Goal: Task Accomplishment & Management: Use online tool/utility

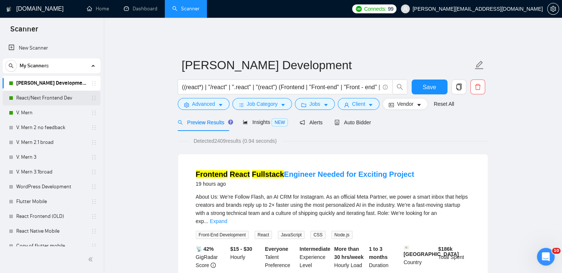
click at [65, 97] on link "React/Next Frontend Dev" at bounding box center [51, 97] width 70 height 15
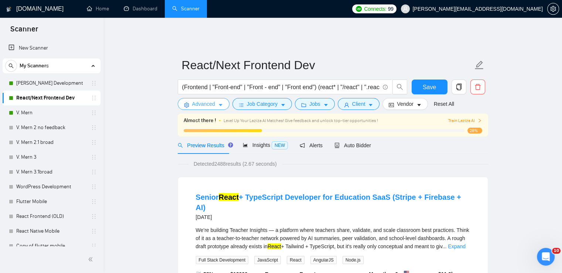
click at [210, 100] on span "Advanced" at bounding box center [203, 104] width 23 height 8
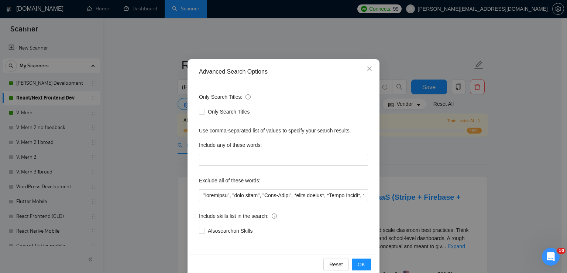
scroll to position [35, 0]
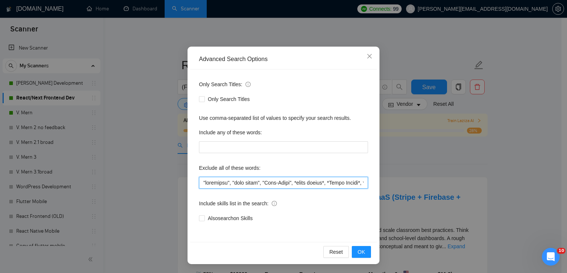
click at [261, 182] on input "text" at bounding box center [283, 183] width 169 height 12
click at [321, 184] on input "text" at bounding box center [283, 183] width 169 height 12
click at [349, 183] on input "text" at bounding box center [283, 183] width 169 height 12
click at [293, 181] on input "text" at bounding box center [283, 183] width 169 height 12
click at [253, 181] on input "text" at bounding box center [283, 183] width 169 height 12
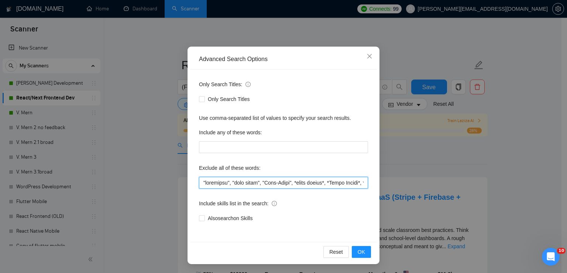
click at [308, 182] on input "text" at bounding box center [283, 183] width 169 height 12
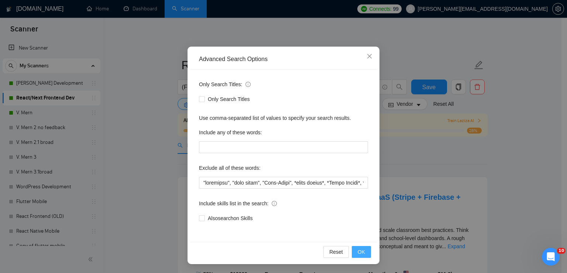
click at [362, 249] on span "OK" at bounding box center [361, 251] width 7 height 8
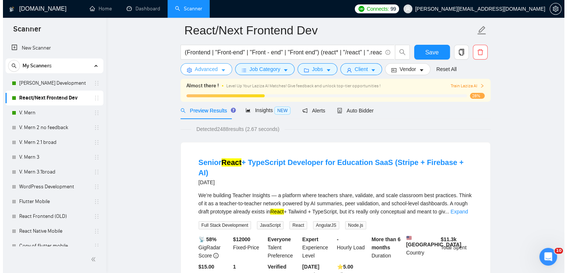
scroll to position [0, 0]
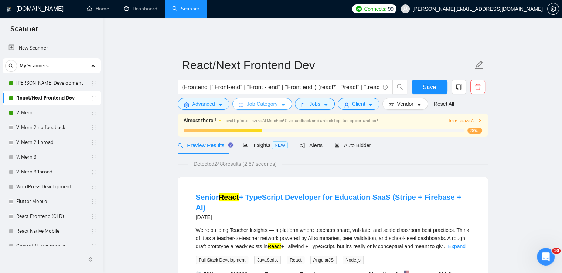
click at [257, 100] on span "Job Category" at bounding box center [262, 104] width 31 height 8
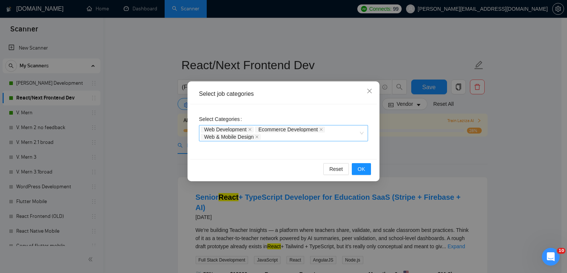
click at [273, 136] on div "Web Development Ecommerce Development Web & Mobile Design" at bounding box center [280, 133] width 158 height 15
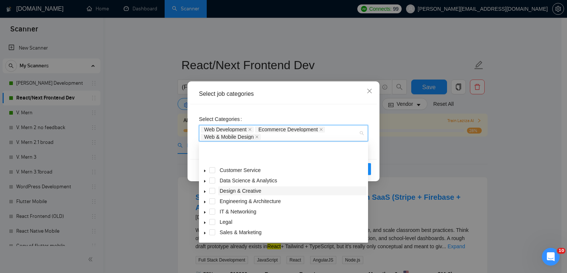
scroll to position [30, 0]
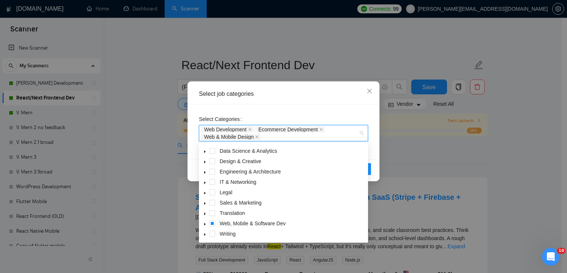
click at [206, 223] on icon "caret-down" at bounding box center [205, 224] width 4 height 4
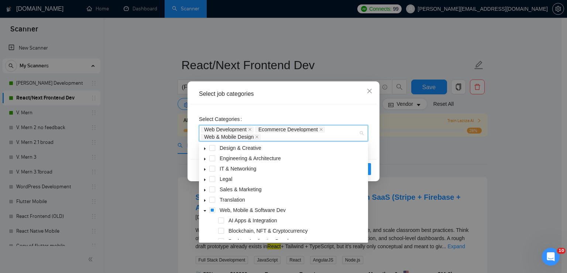
scroll to position [117, 0]
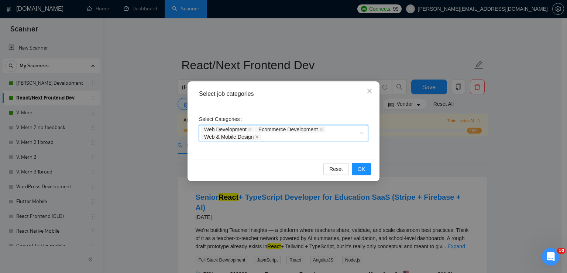
click at [286, 135] on div "Web Development Ecommerce Development Web & Mobile Design" at bounding box center [280, 133] width 158 height 15
click at [297, 136] on div "Web Development Ecommerce Development Web & Mobile Design" at bounding box center [280, 133] width 158 height 15
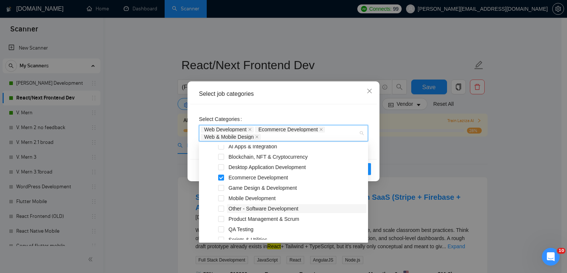
click at [264, 209] on span "Other - Software Development" at bounding box center [264, 208] width 70 height 6
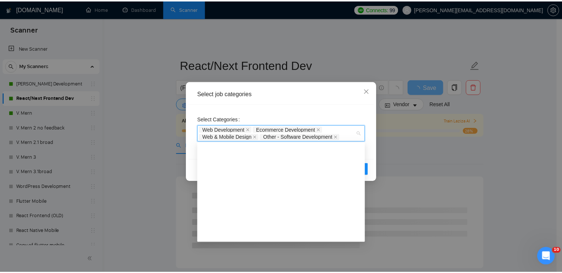
scroll to position [0, 0]
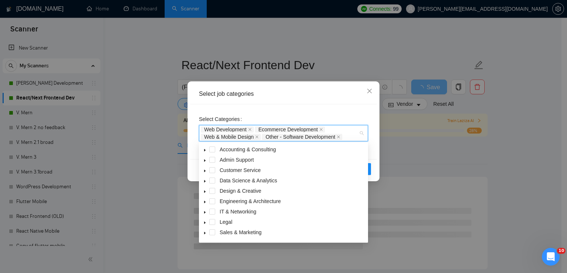
click at [351, 117] on div "Select Categories Web Development Ecommerce Development Web & Mobile Design Oth…" at bounding box center [283, 127] width 169 height 28
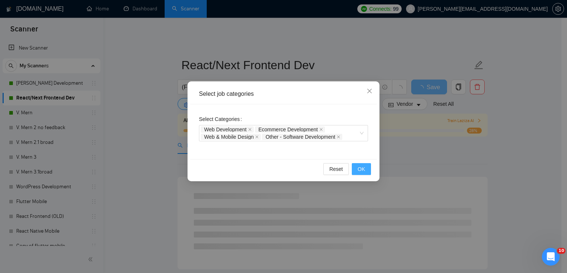
click at [364, 168] on span "OK" at bounding box center [361, 169] width 7 height 8
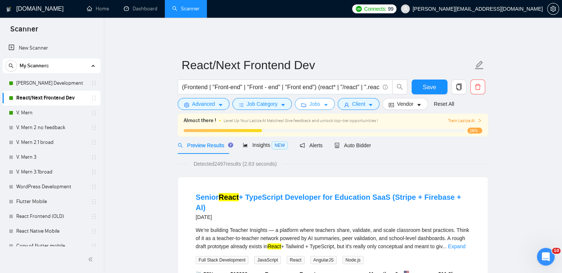
click at [319, 99] on button "Jobs" at bounding box center [315, 104] width 40 height 12
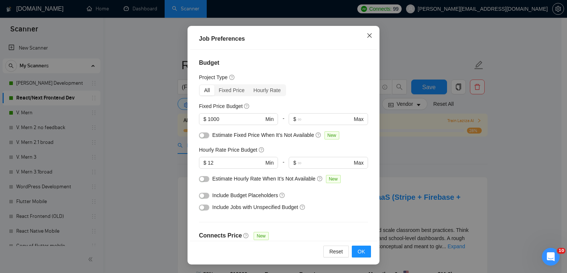
click at [369, 32] on icon "close" at bounding box center [370, 35] width 6 height 6
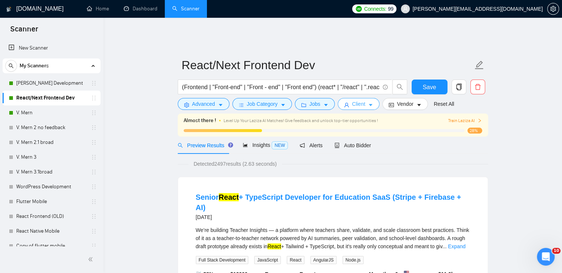
click at [359, 100] on span "Client" at bounding box center [358, 104] width 13 height 8
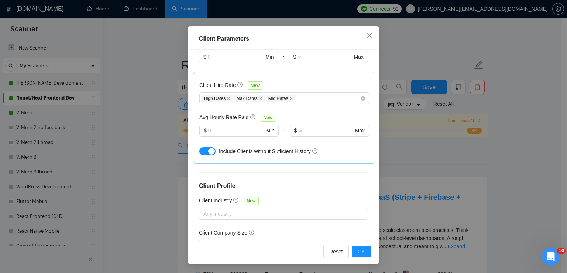
scroll to position [280, 0]
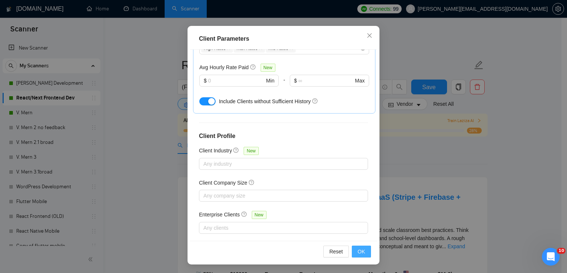
click at [360, 249] on span "OK" at bounding box center [361, 251] width 7 height 8
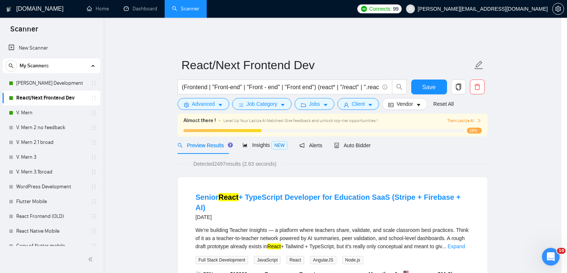
scroll to position [18, 0]
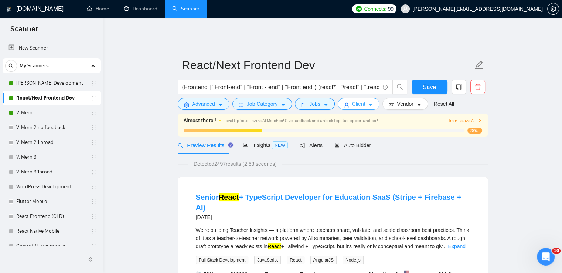
click at [364, 98] on button "Client" at bounding box center [359, 104] width 42 height 12
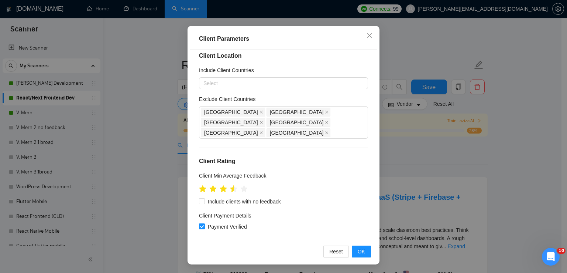
scroll to position [0, 0]
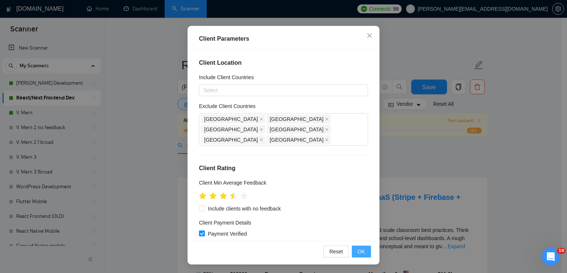
click at [360, 253] on span "OK" at bounding box center [361, 251] width 7 height 8
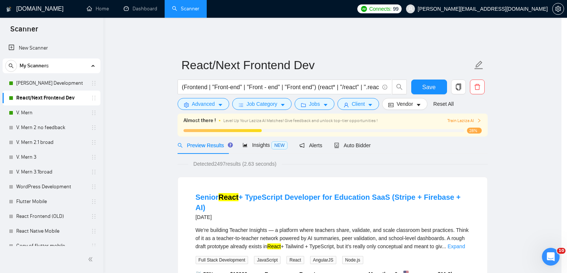
scroll to position [18, 0]
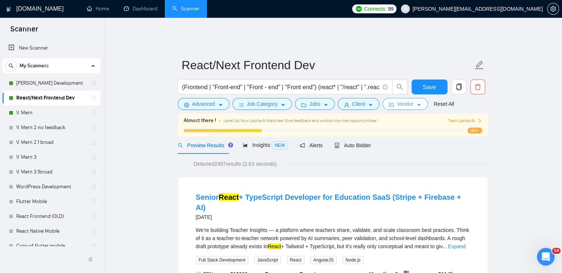
click at [416, 102] on icon "caret-down" at bounding box center [418, 104] width 5 height 5
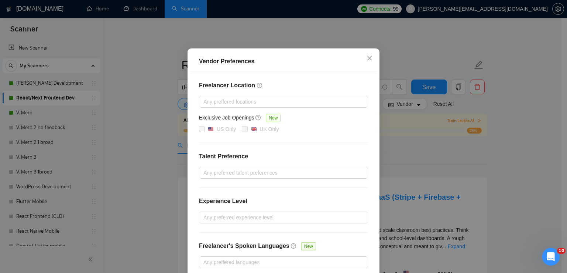
scroll to position [69, 0]
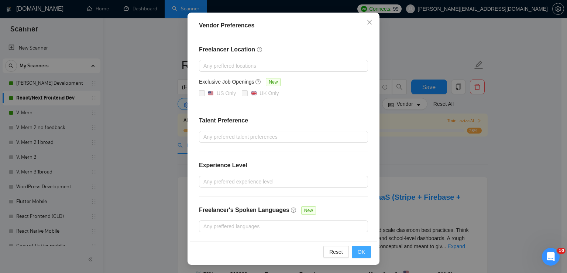
click at [360, 251] on span "OK" at bounding box center [361, 251] width 7 height 8
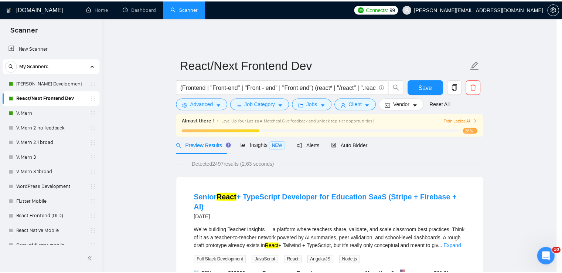
scroll to position [0, 0]
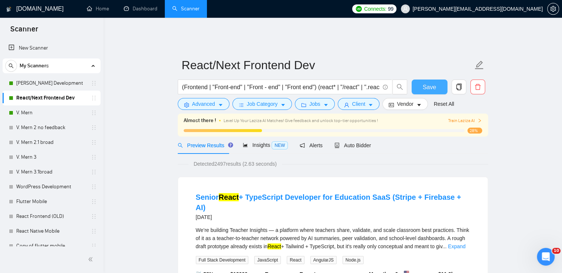
click at [434, 82] on span "Save" at bounding box center [428, 86] width 13 height 9
